Goal: Transaction & Acquisition: Purchase product/service

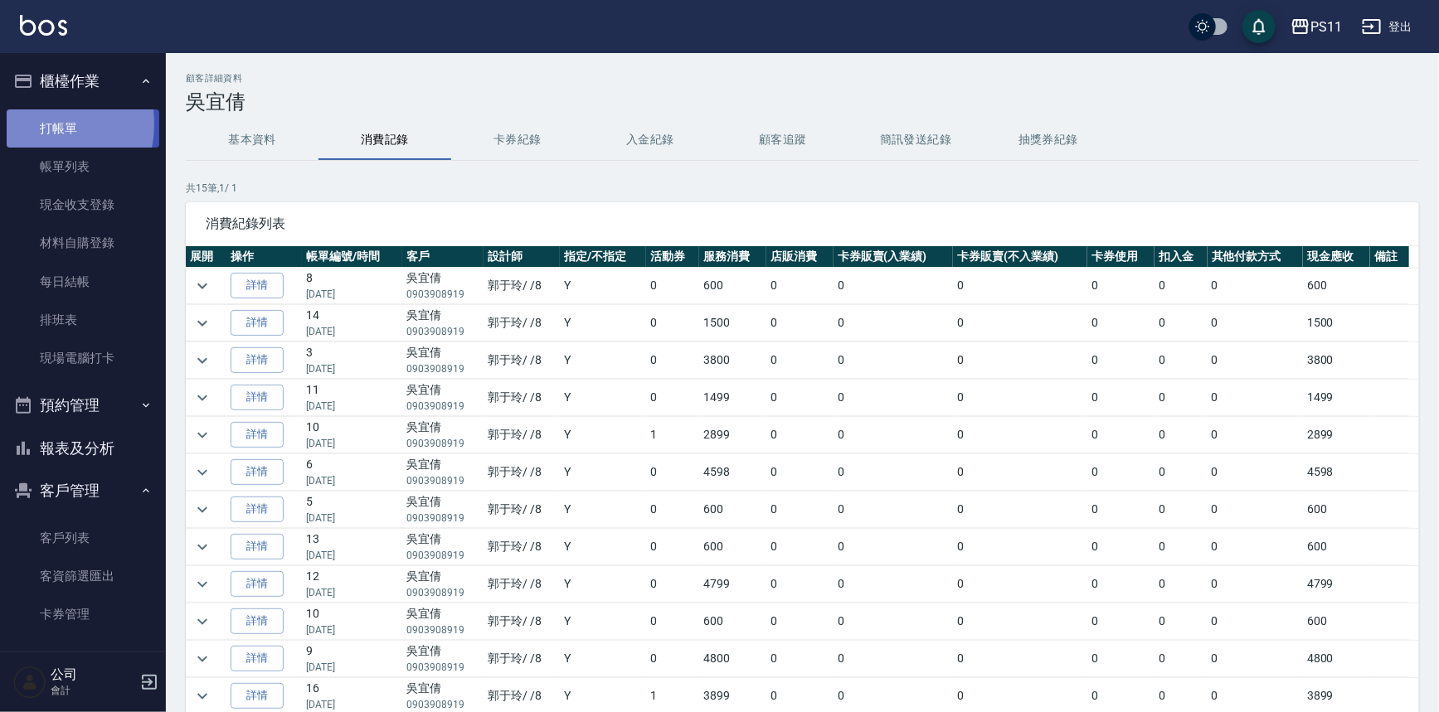
click at [26, 124] on link "打帳單" at bounding box center [83, 128] width 153 height 38
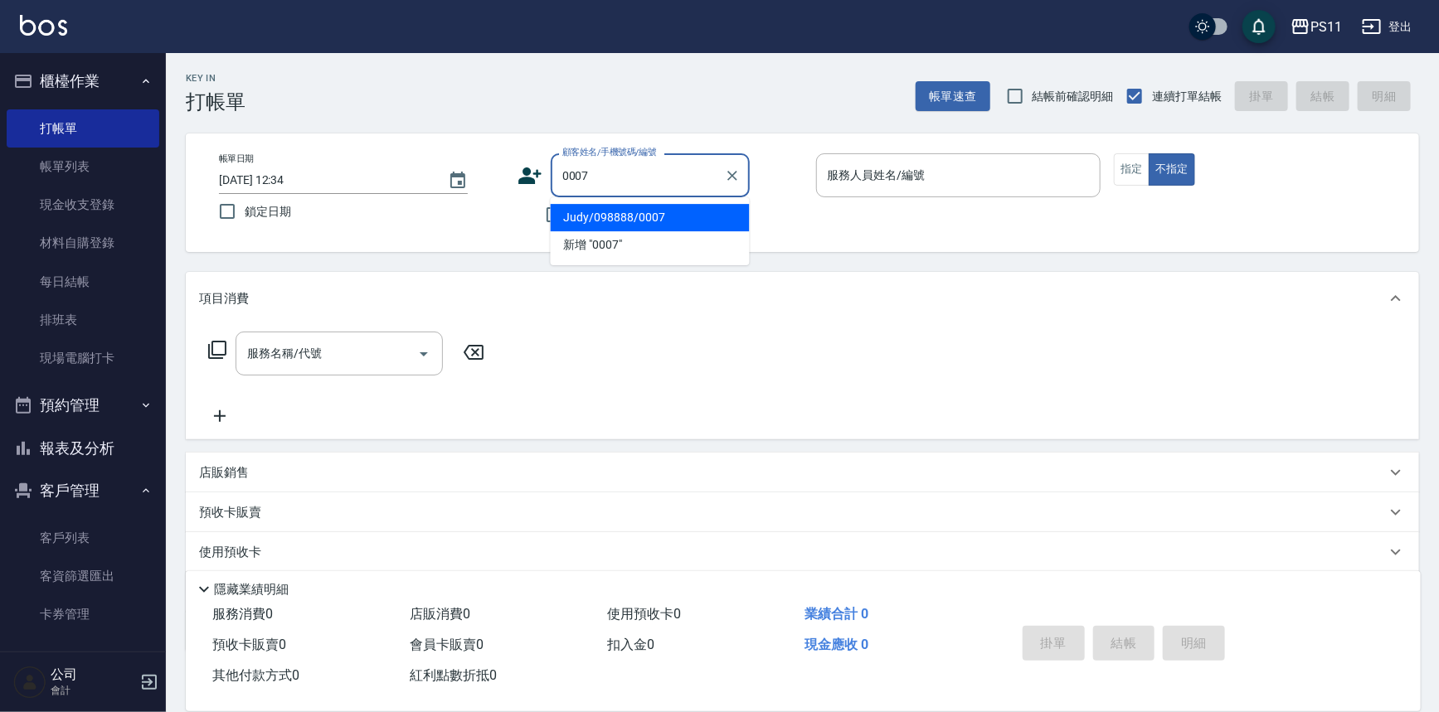
type input "Judy/098888/0007"
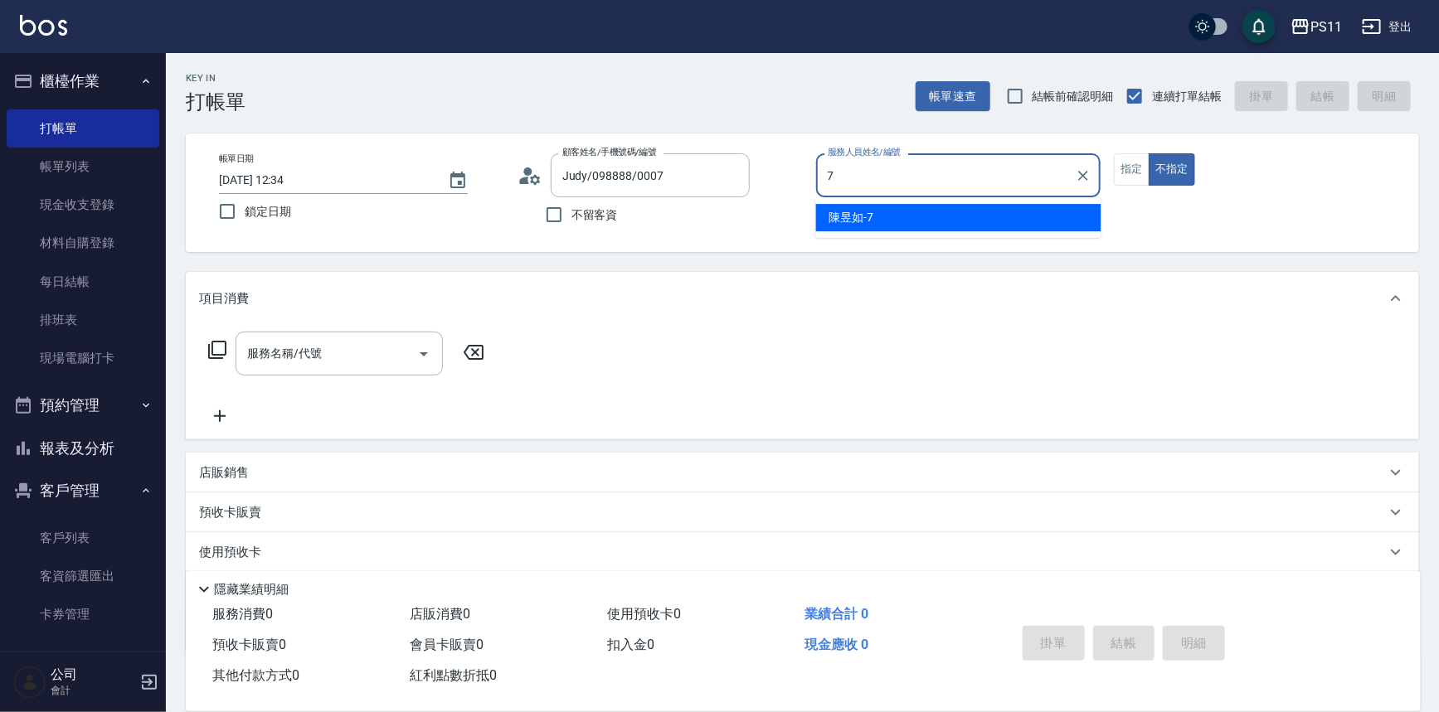
type input "陳昱如-7"
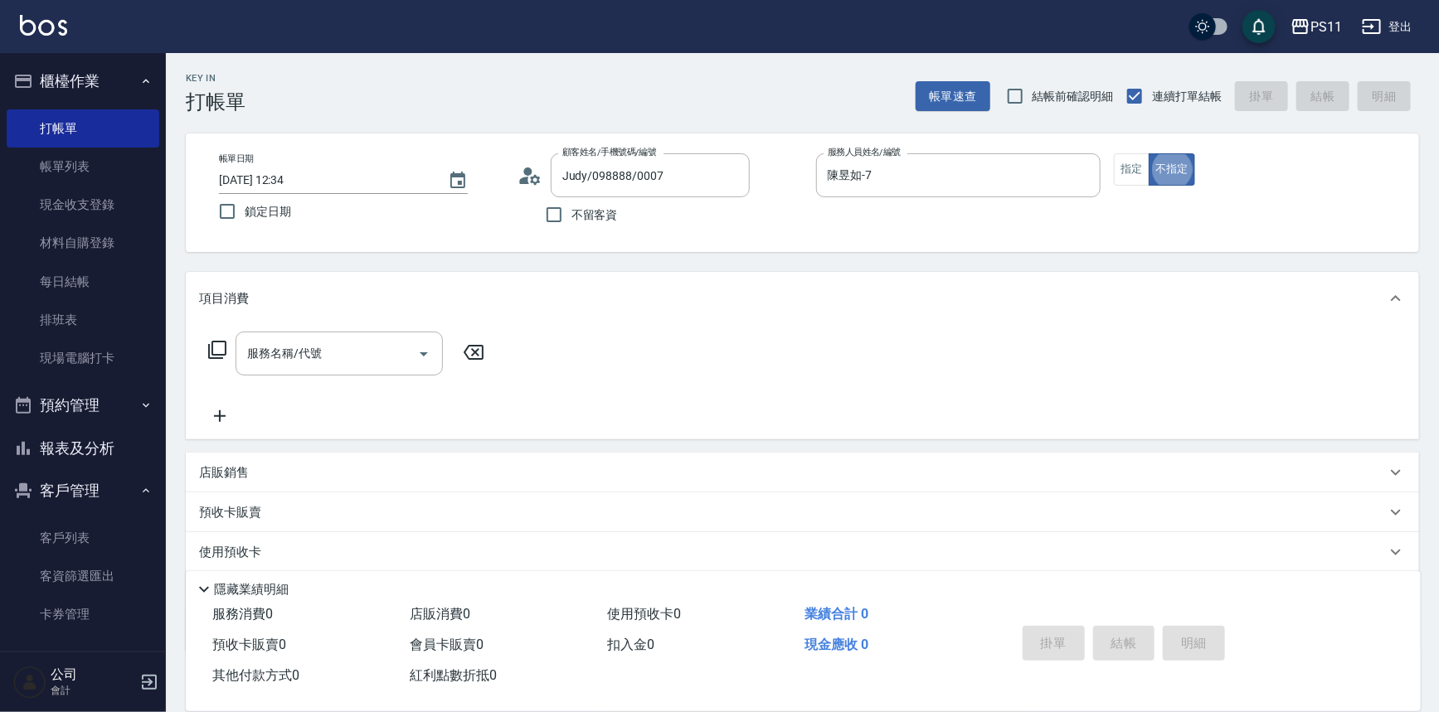
type button "false"
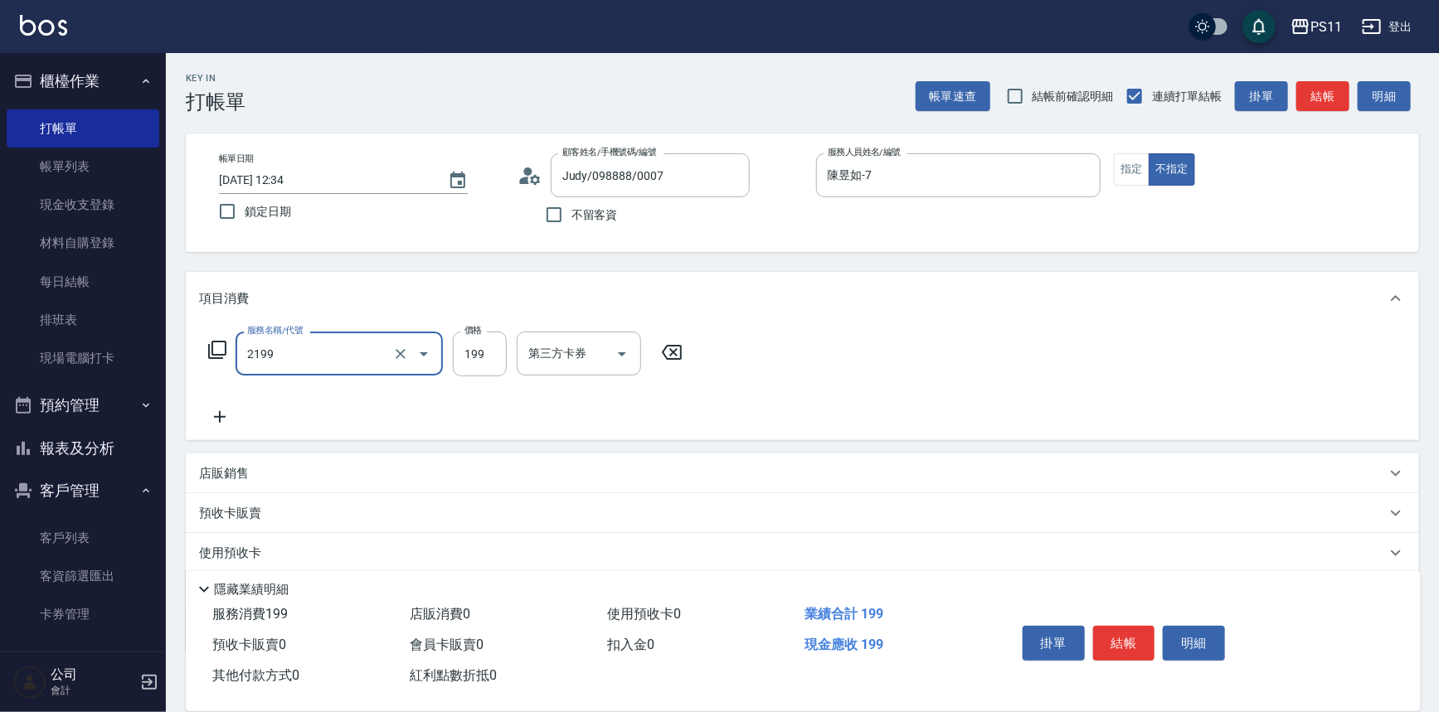
type input "不指定剪髮活動(2199)"
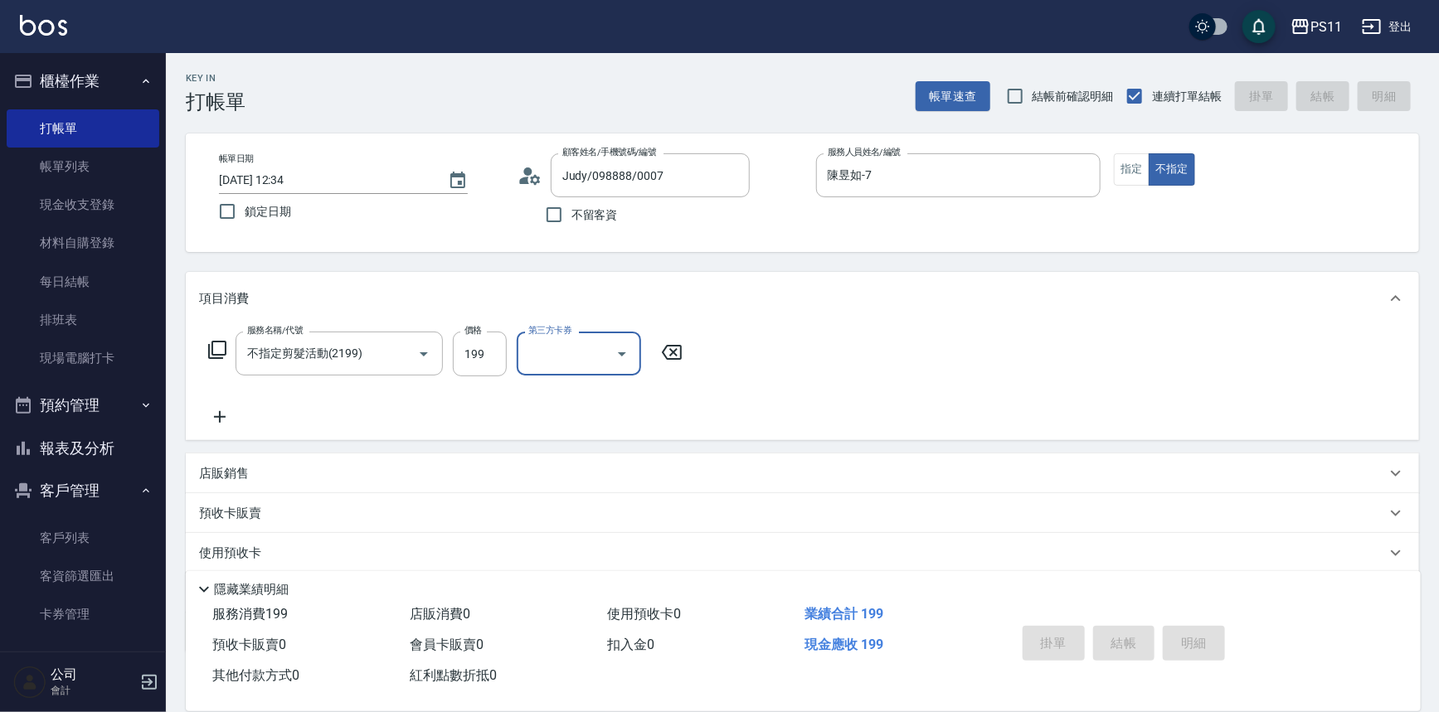
type input "[DATE] 12:35"
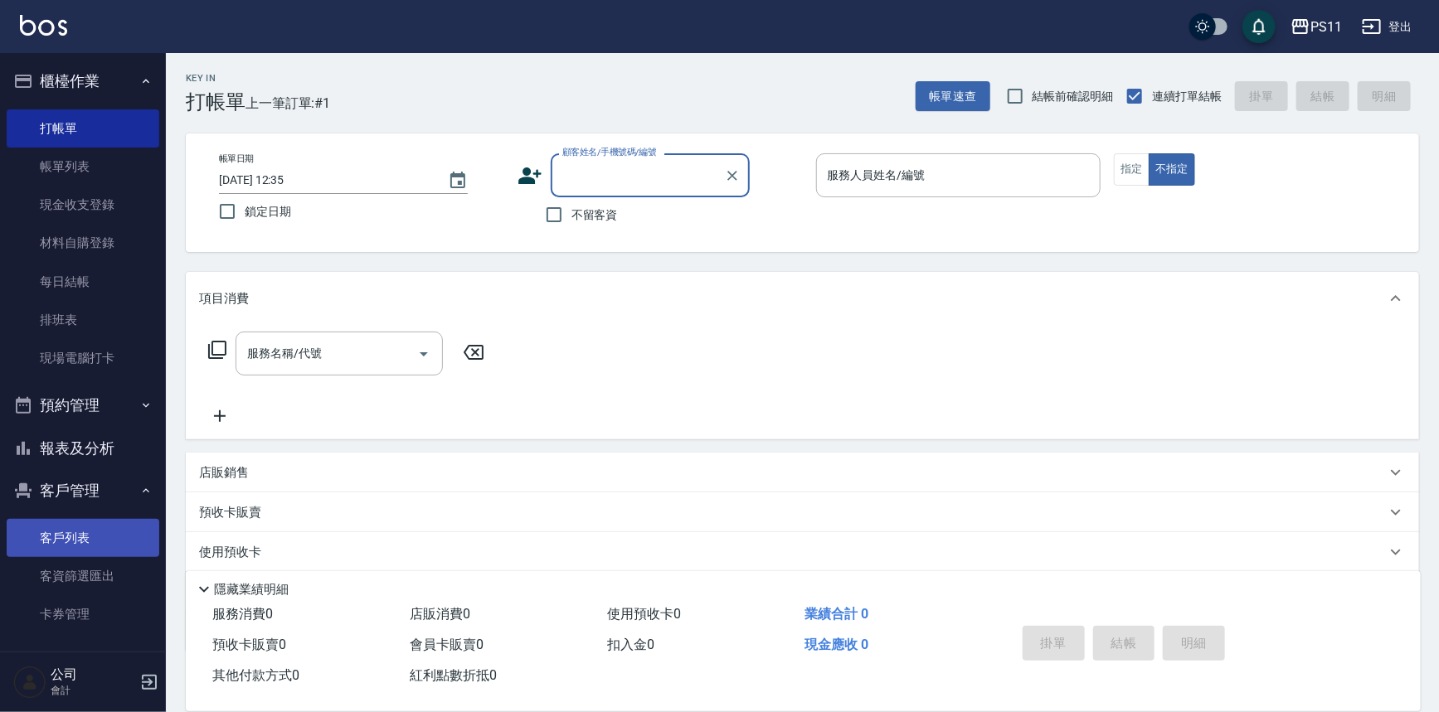
click at [85, 555] on link "客戶列表" at bounding box center [83, 538] width 153 height 38
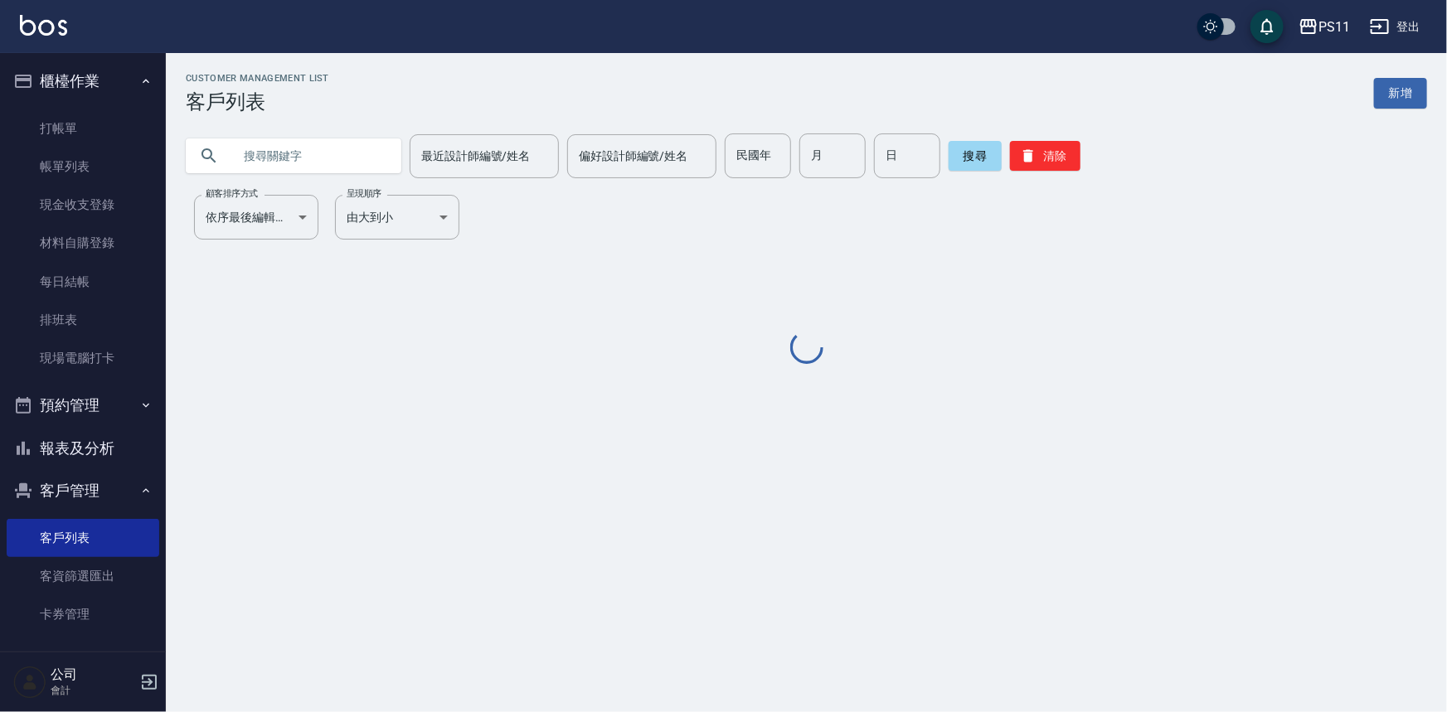
click at [367, 153] on input "text" at bounding box center [310, 156] width 156 height 45
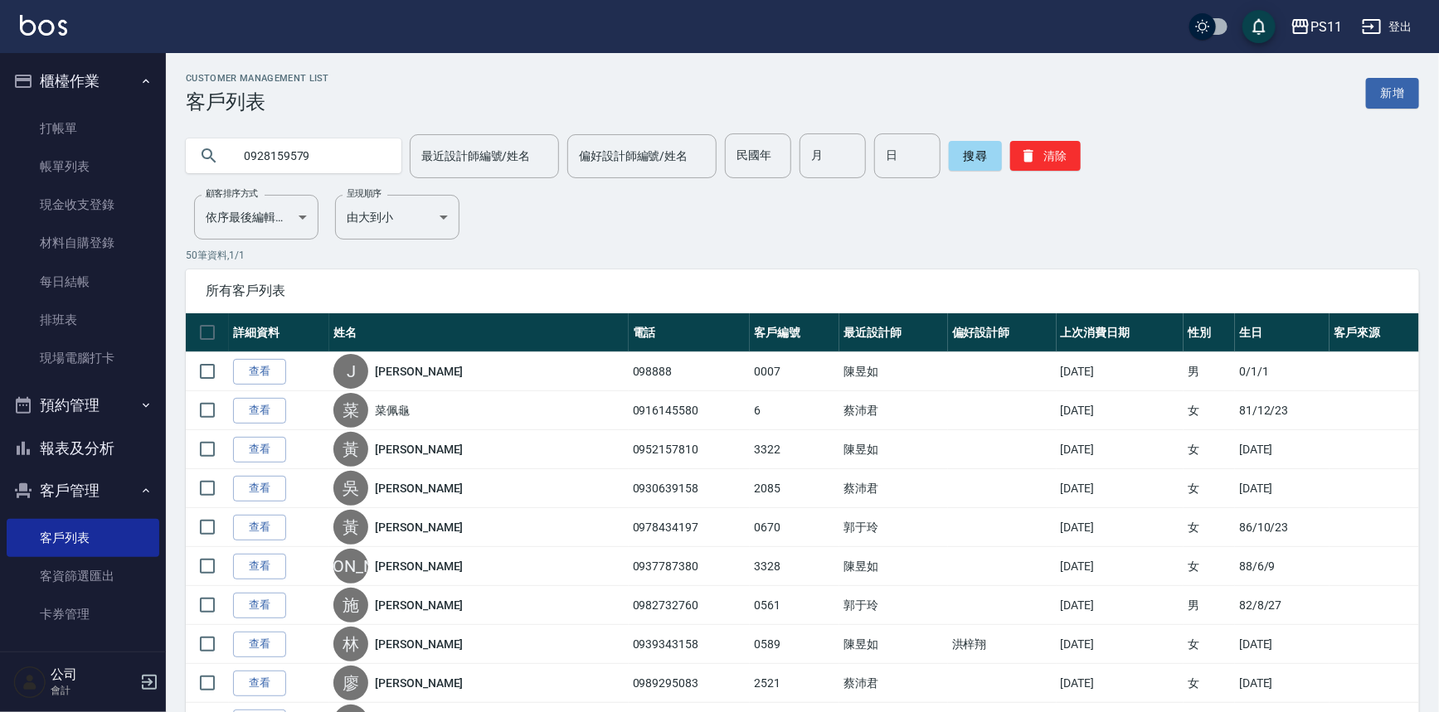
type input "0928159579"
